Goal: Transaction & Acquisition: Book appointment/travel/reservation

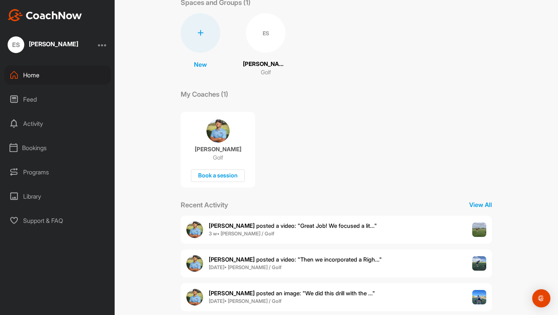
scroll to position [50, 0]
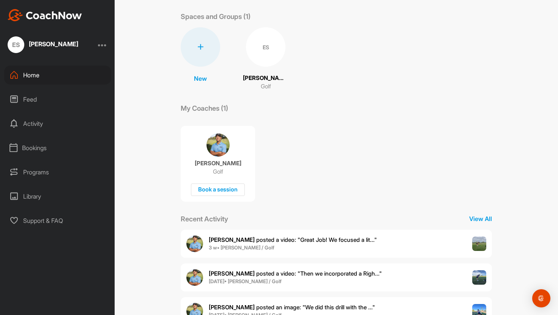
scroll to position [50, 0]
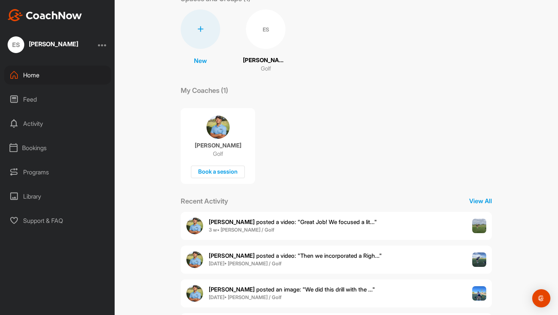
click at [33, 120] on div "Activity" at bounding box center [57, 123] width 107 height 19
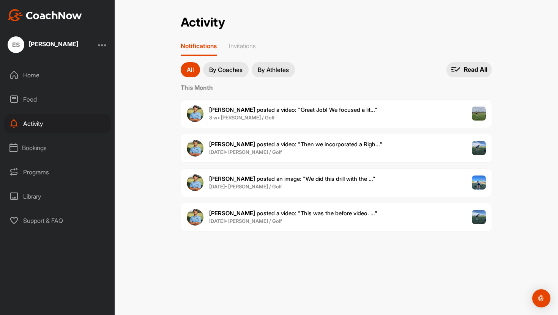
click at [309, 112] on span "[PERSON_NAME] posted a video : " Great Job! We focused a lit... "" at bounding box center [293, 109] width 168 height 7
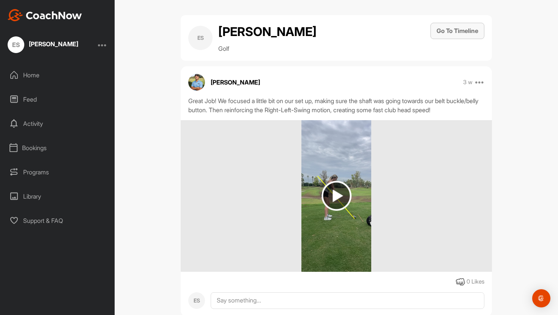
click at [460, 28] on button "Go To Timeline" at bounding box center [457, 31] width 54 height 16
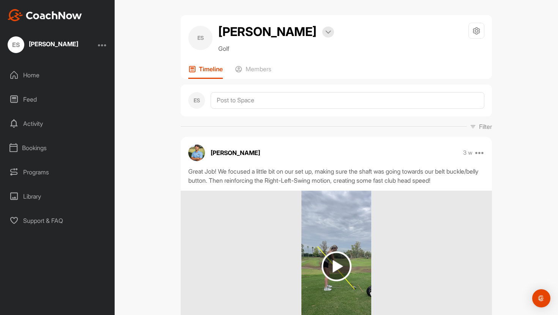
click at [41, 77] on div "Home" at bounding box center [57, 75] width 107 height 19
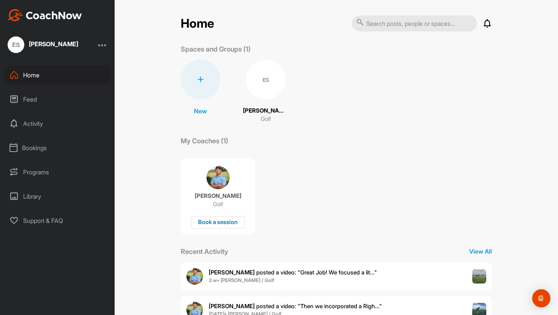
click at [225, 223] on div "Book a session" at bounding box center [218, 222] width 54 height 13
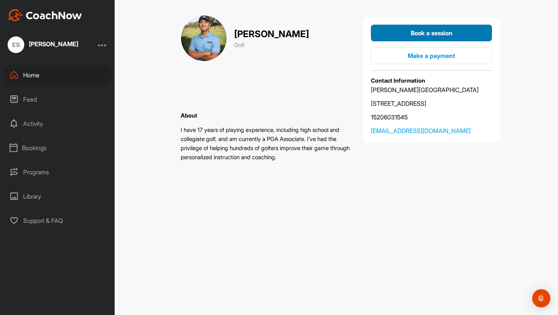
click at [434, 30] on span "Book a session" at bounding box center [432, 33] width 42 height 8
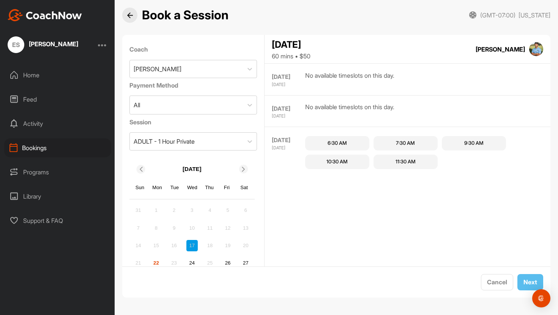
scroll to position [3, 0]
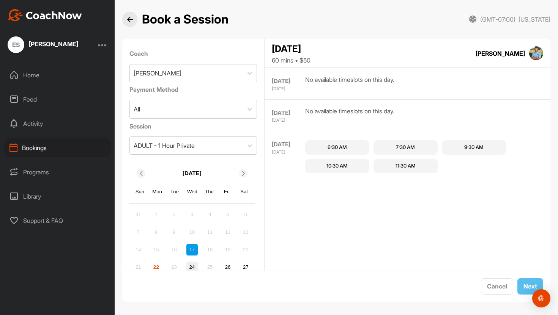
click at [188, 267] on div "24" at bounding box center [191, 267] width 11 height 11
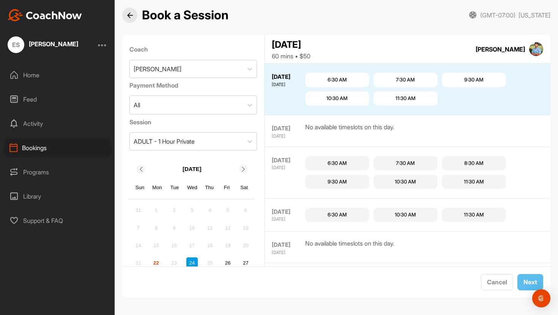
scroll to position [35, 0]
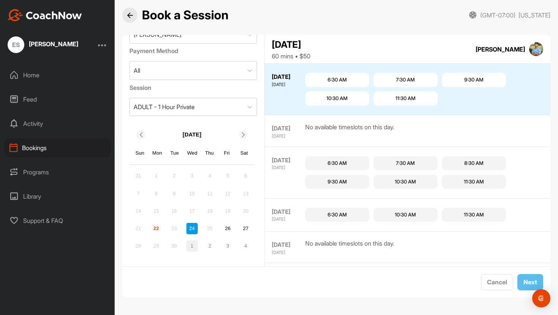
click at [192, 247] on div "1" at bounding box center [191, 246] width 11 height 11
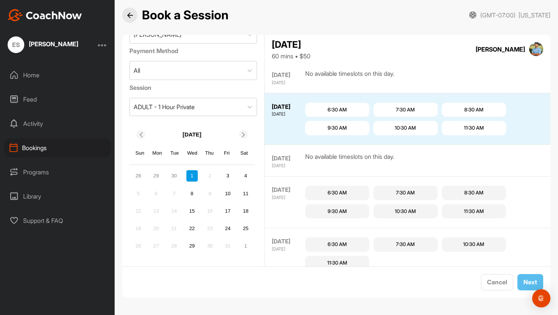
scroll to position [360, 0]
click at [405, 107] on div "7:30 AM" at bounding box center [405, 111] width 19 height 8
click at [531, 284] on span "Next" at bounding box center [530, 283] width 14 height 8
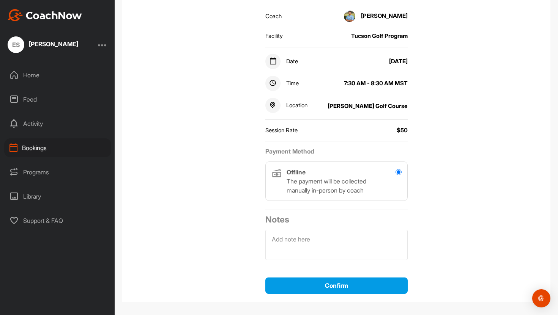
scroll to position [121, 0]
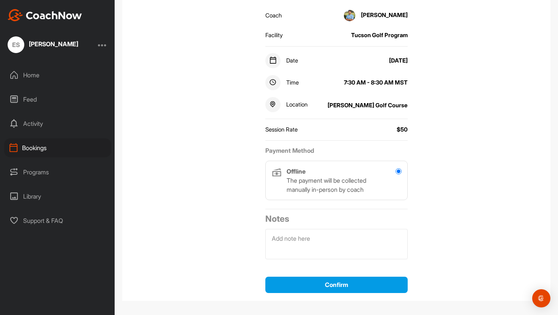
click at [387, 154] on h2 "Payment Method" at bounding box center [336, 151] width 142 height 8
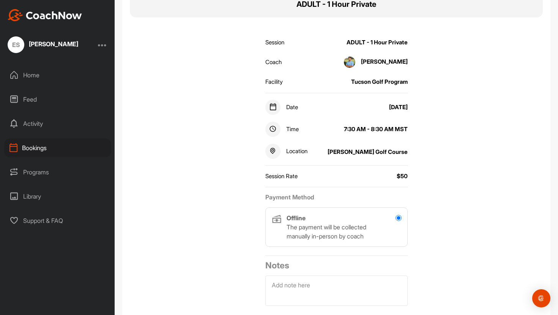
scroll to position [74, 0]
click at [393, 174] on div "Session Rate $50" at bounding box center [336, 177] width 142 height 16
click at [405, 176] on div "$50" at bounding box center [402, 177] width 11 height 9
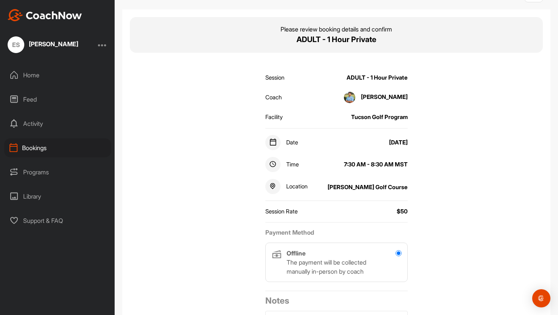
scroll to position [55, 0]
